Goal: Entertainment & Leisure: Consume media (video, audio)

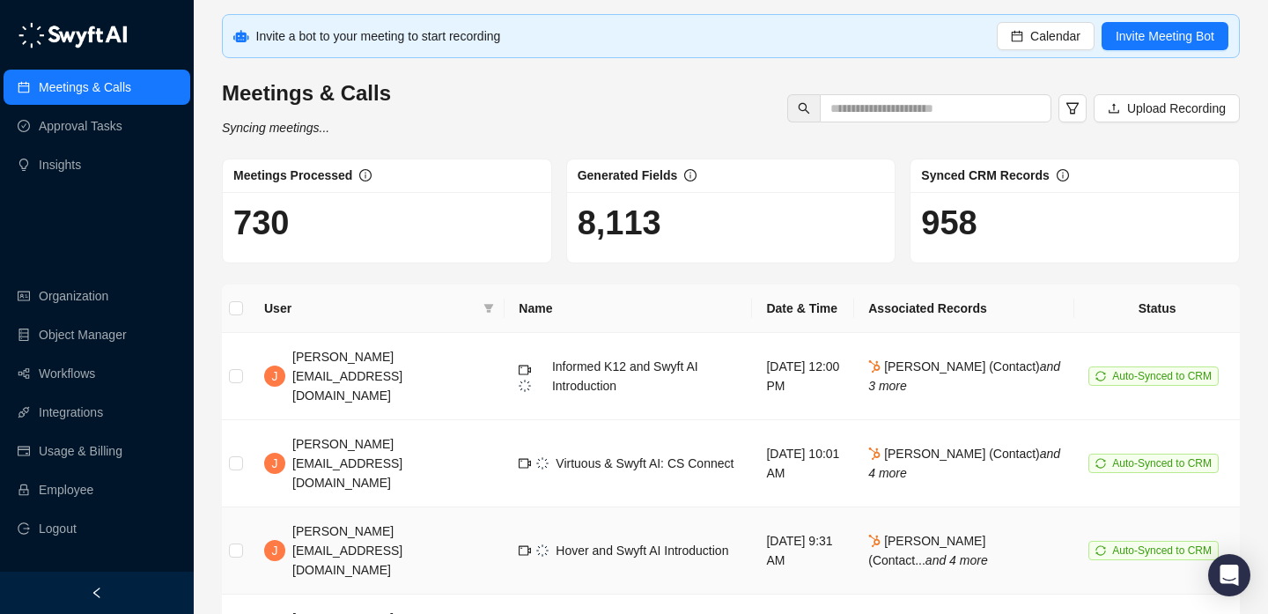
click at [556, 543] on span "Hover and Swyft AI Introduction" at bounding box center [642, 550] width 173 height 14
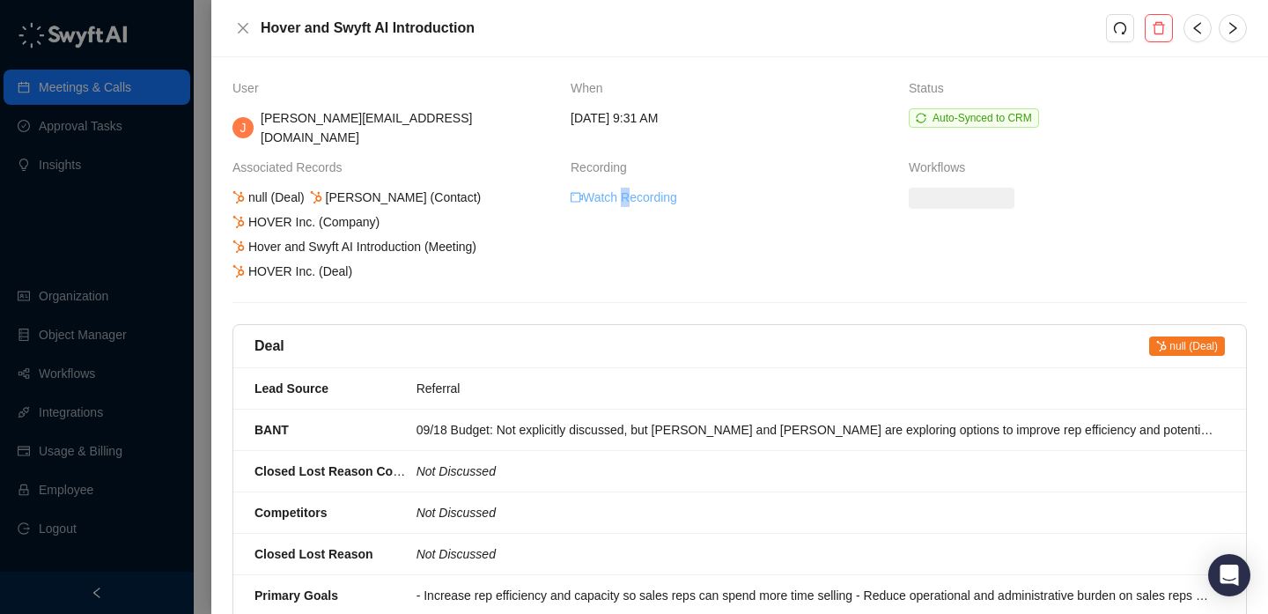
click at [624, 188] on link "Watch Recording" at bounding box center [624, 197] width 107 height 19
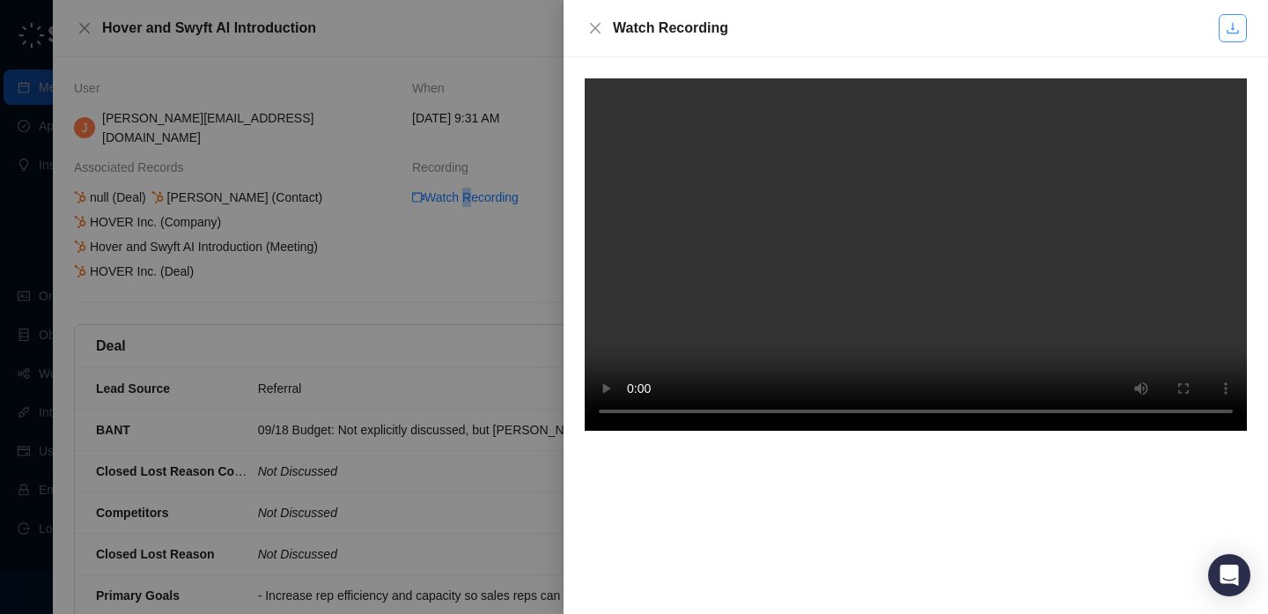
click at [1245, 29] on link at bounding box center [1233, 28] width 28 height 28
click at [598, 23] on icon "close" at bounding box center [595, 28] width 14 height 14
